Goal: Navigation & Orientation: Find specific page/section

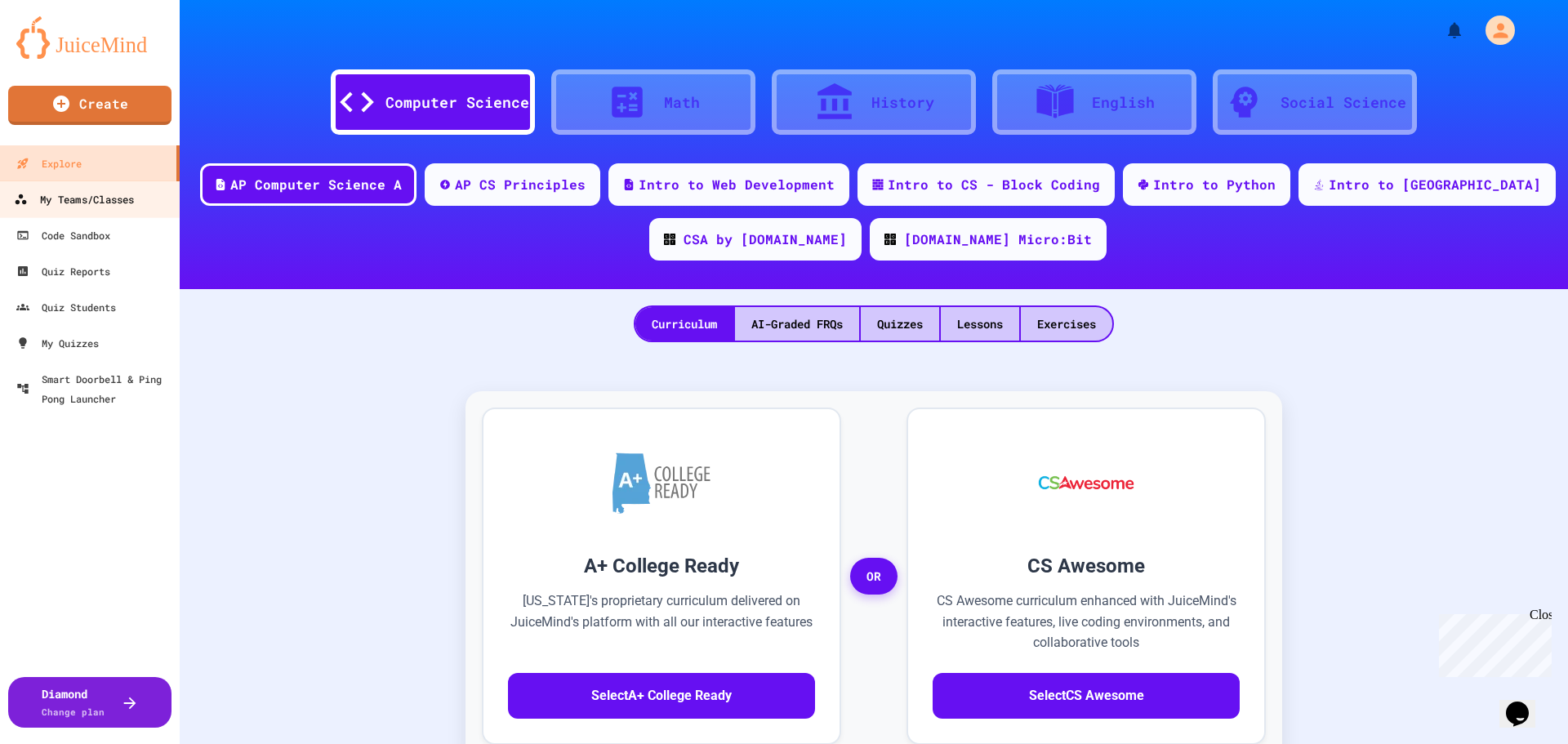
click at [123, 199] on div "My Teams/Classes" at bounding box center [74, 200] width 120 height 21
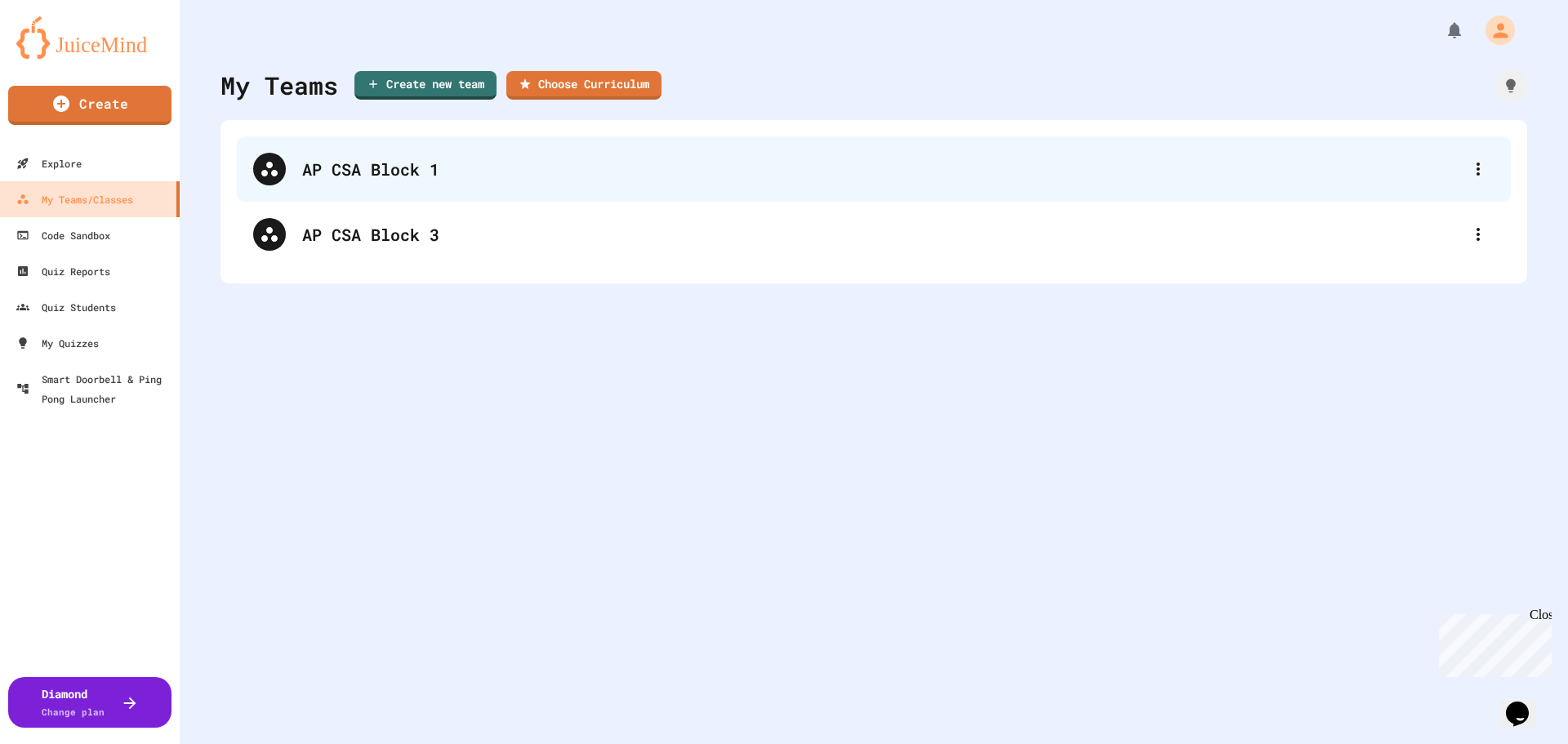
click at [400, 155] on div "AP CSA Block 1" at bounding box center [874, 169] width 1274 height 65
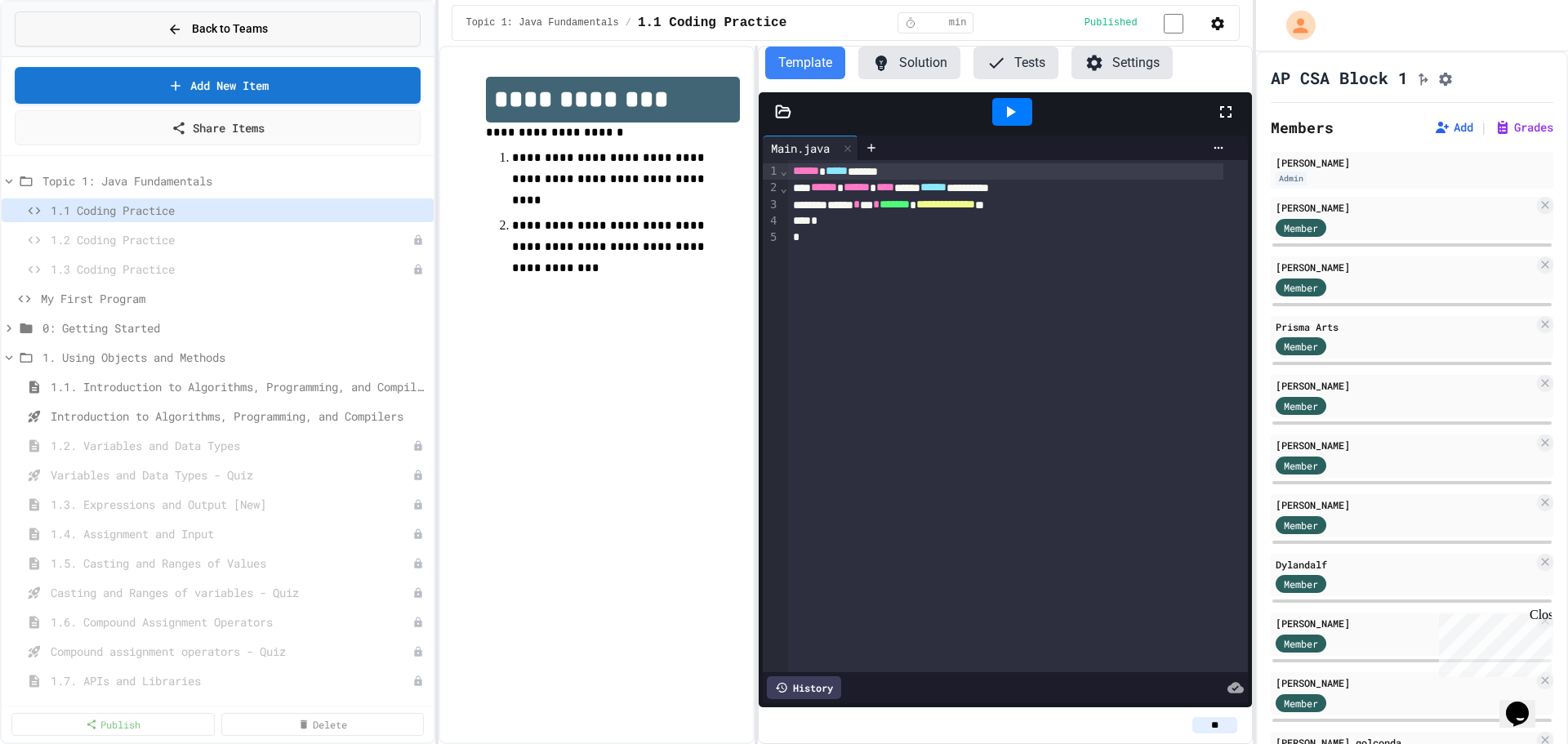
click at [211, 24] on span "Back to Teams" at bounding box center [230, 29] width 76 height 17
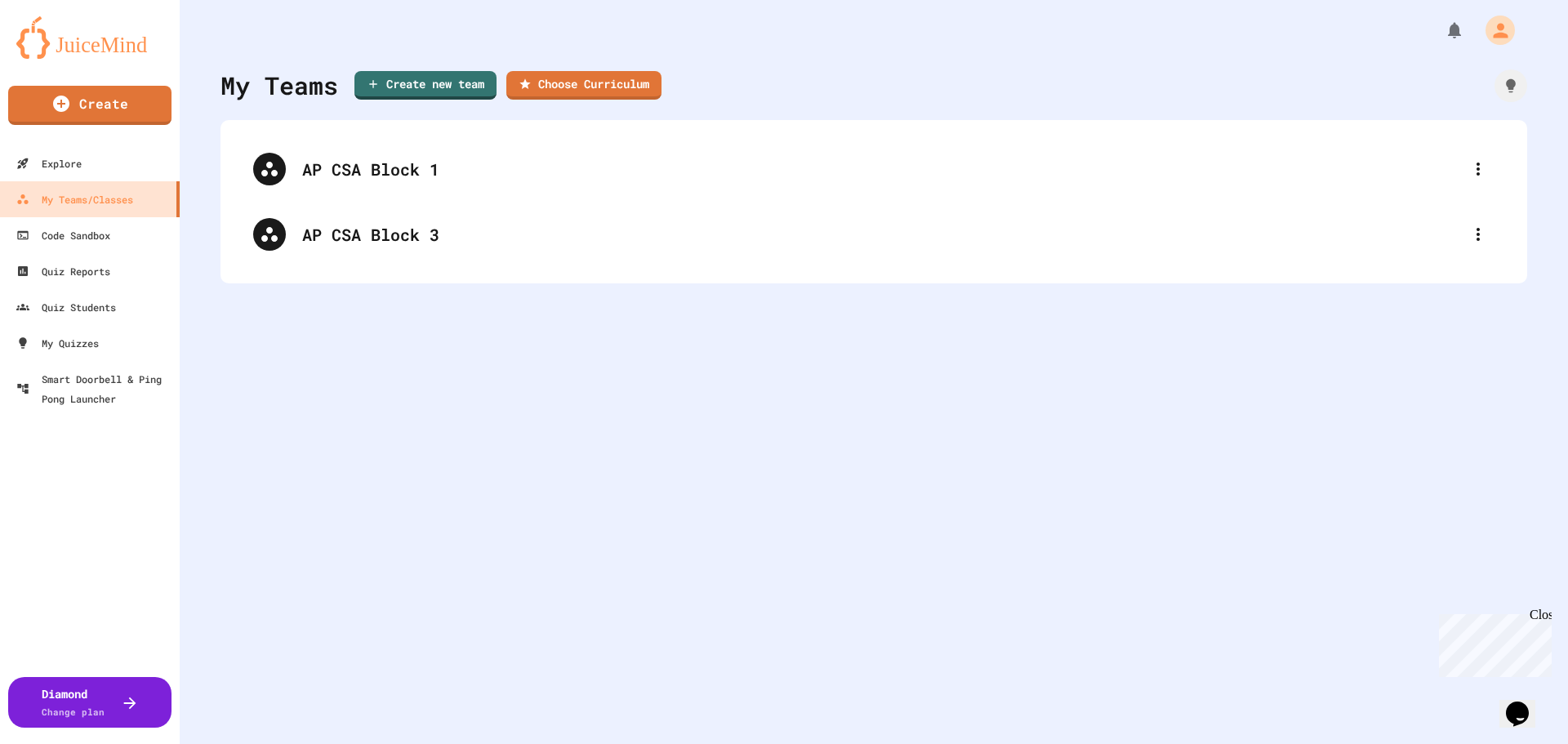
click at [1475, 162] on div at bounding box center [1478, 169] width 33 height 33
click at [556, 743] on div at bounding box center [784, 745] width 1568 height 0
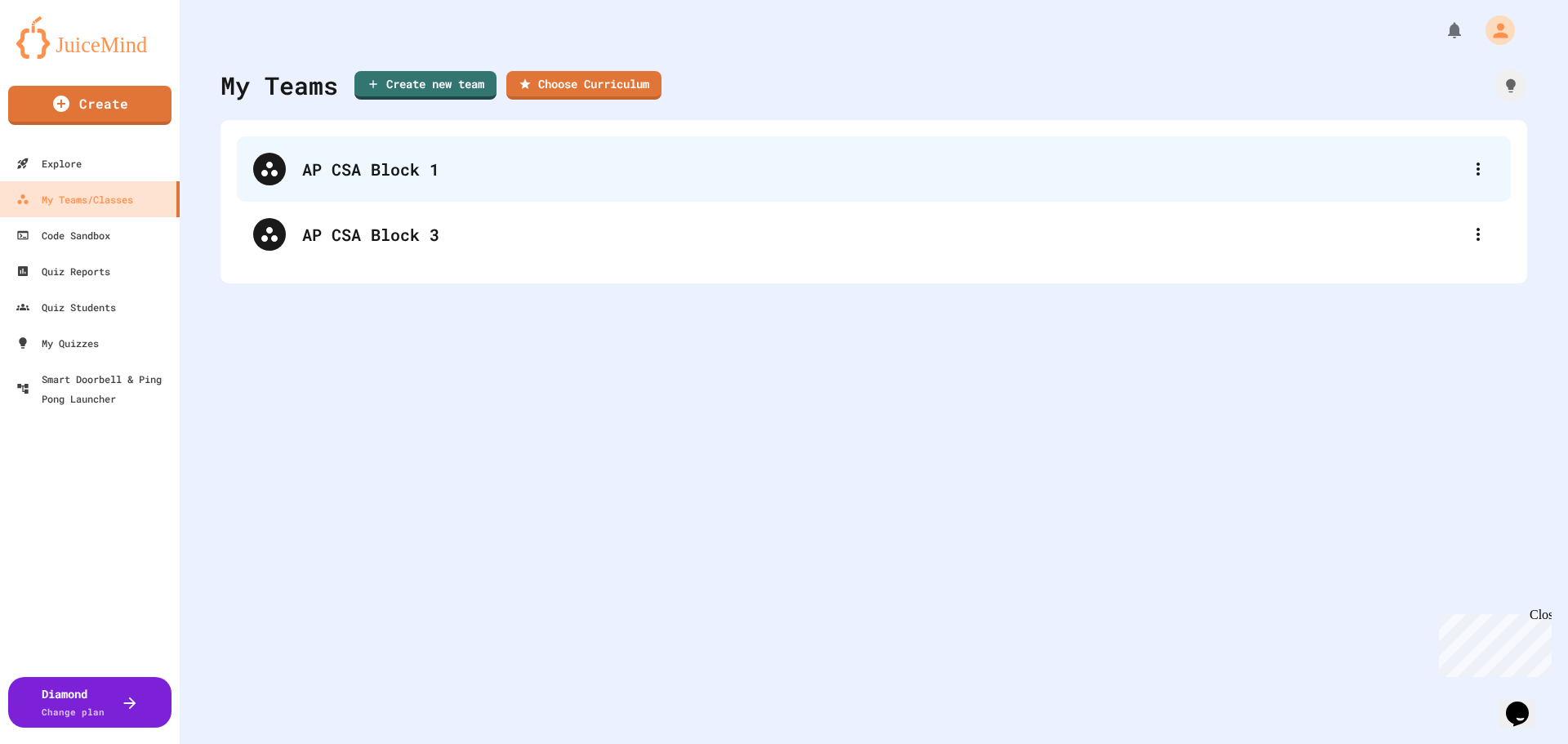
click at [729, 137] on div "AP CSA Block 1 AP CSA Block 3" at bounding box center [874, 201] width 1307 height 163
click at [743, 156] on div "AP CSA Block 1" at bounding box center [882, 169] width 1160 height 24
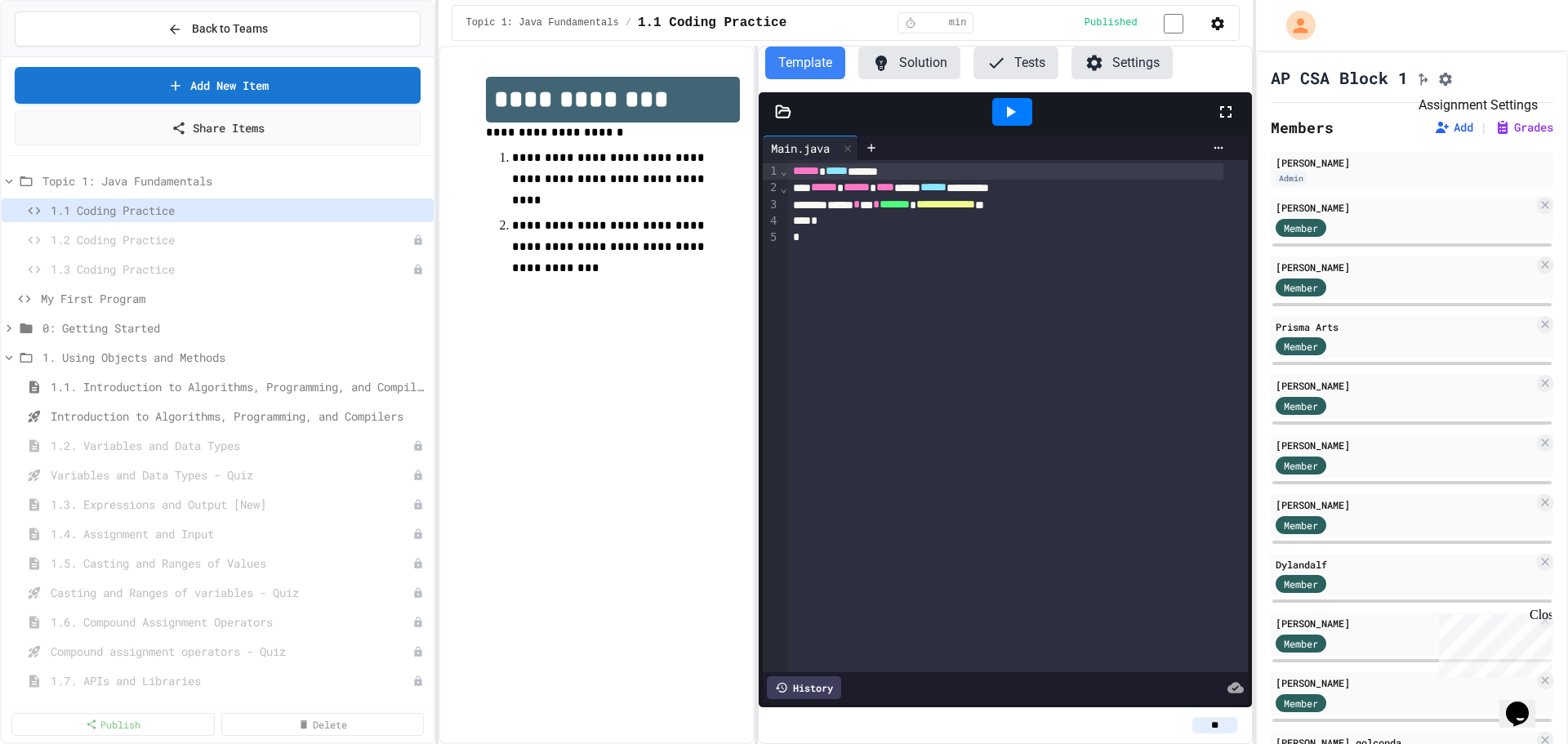
click at [1454, 75] on icon "Assignment Settings" at bounding box center [1446, 78] width 16 height 16
